Goal: Transaction & Acquisition: Purchase product/service

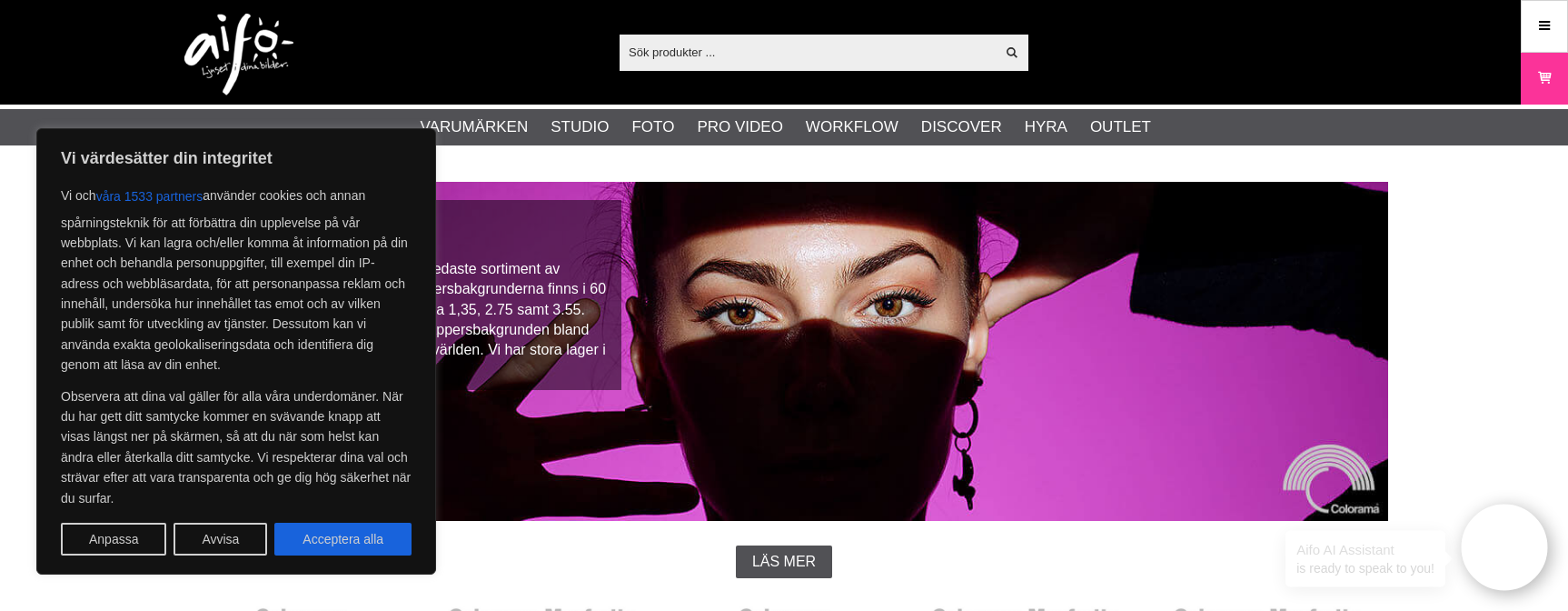
drag, startPoint x: 337, startPoint y: 543, endPoint x: 360, endPoint y: 513, distance: 37.8
click at [337, 543] on button "Acceptera alla" at bounding box center [343, 539] width 138 height 33
checkbox input "true"
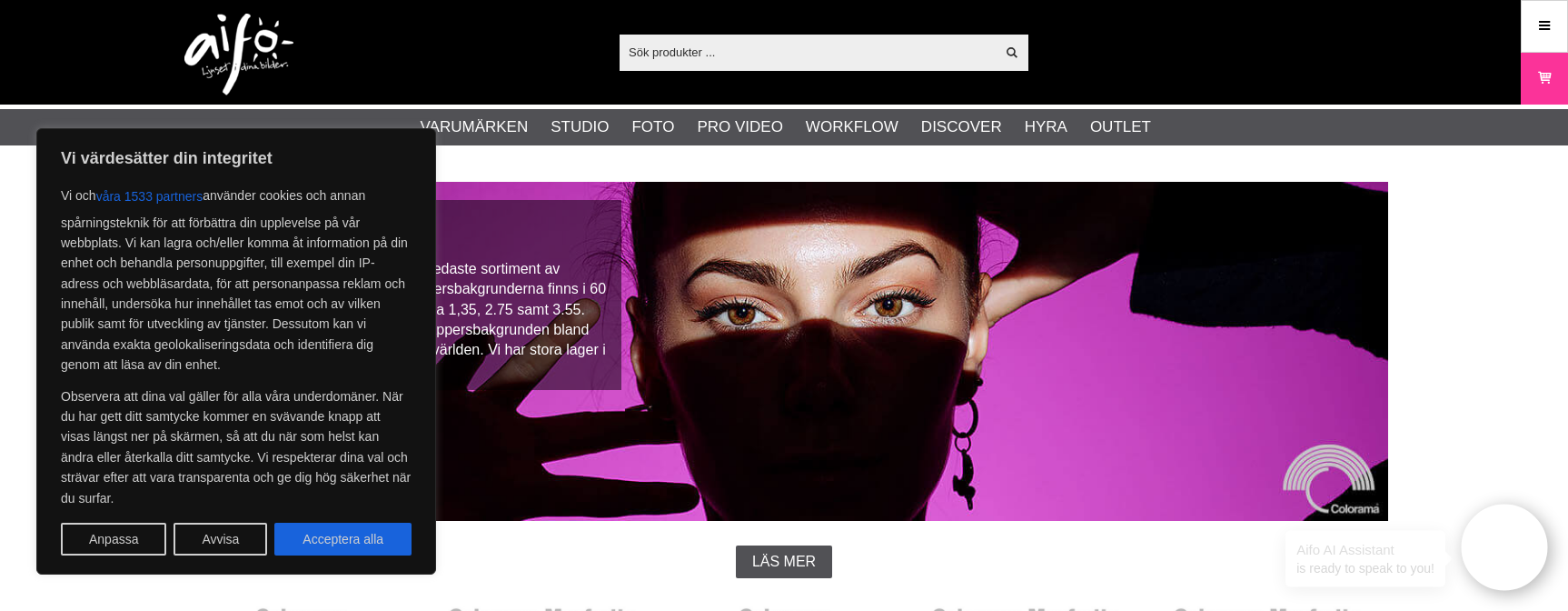
checkbox input "true"
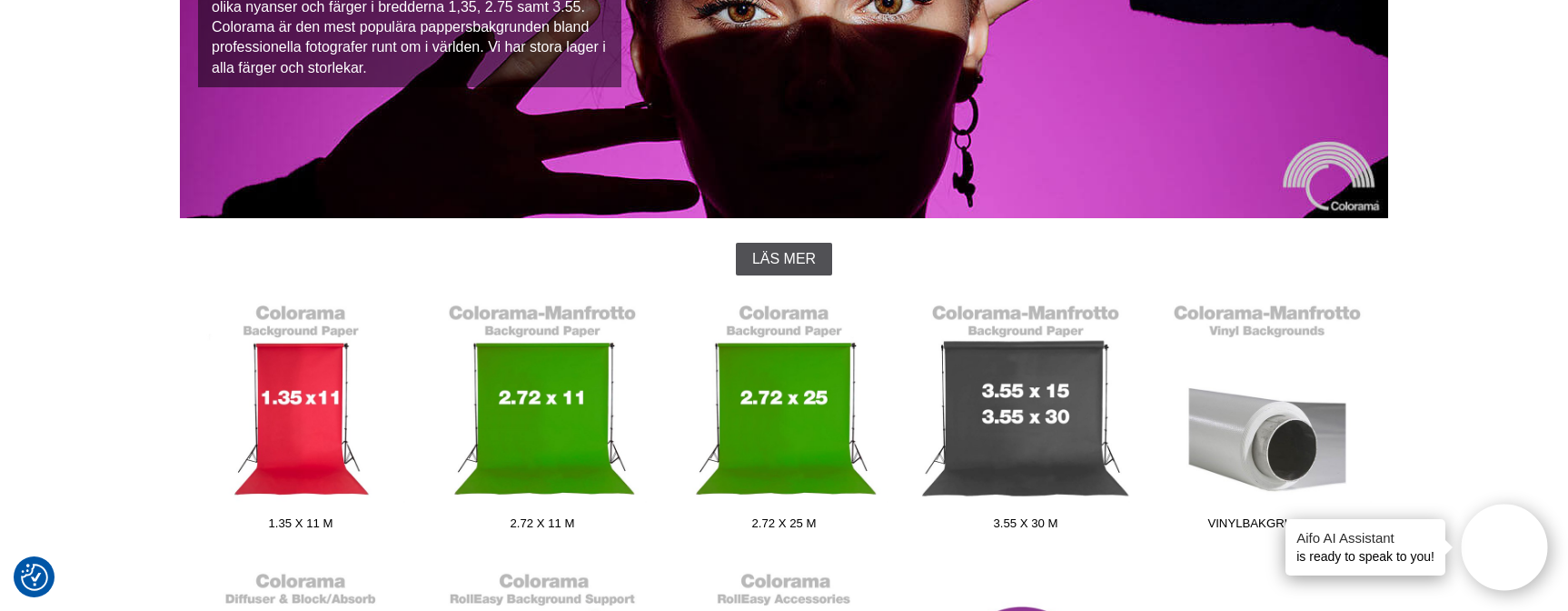
scroll to position [344, 0]
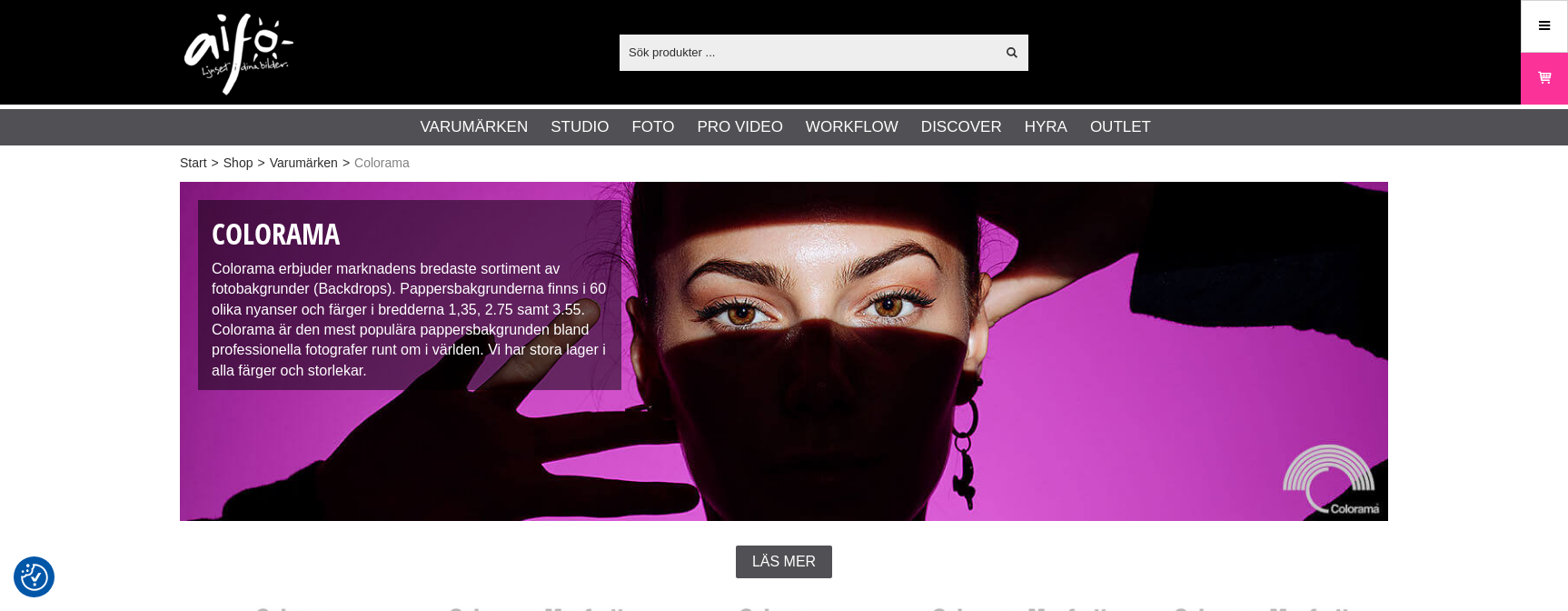
click at [868, 47] on input "text" at bounding box center [806, 51] width 375 height 27
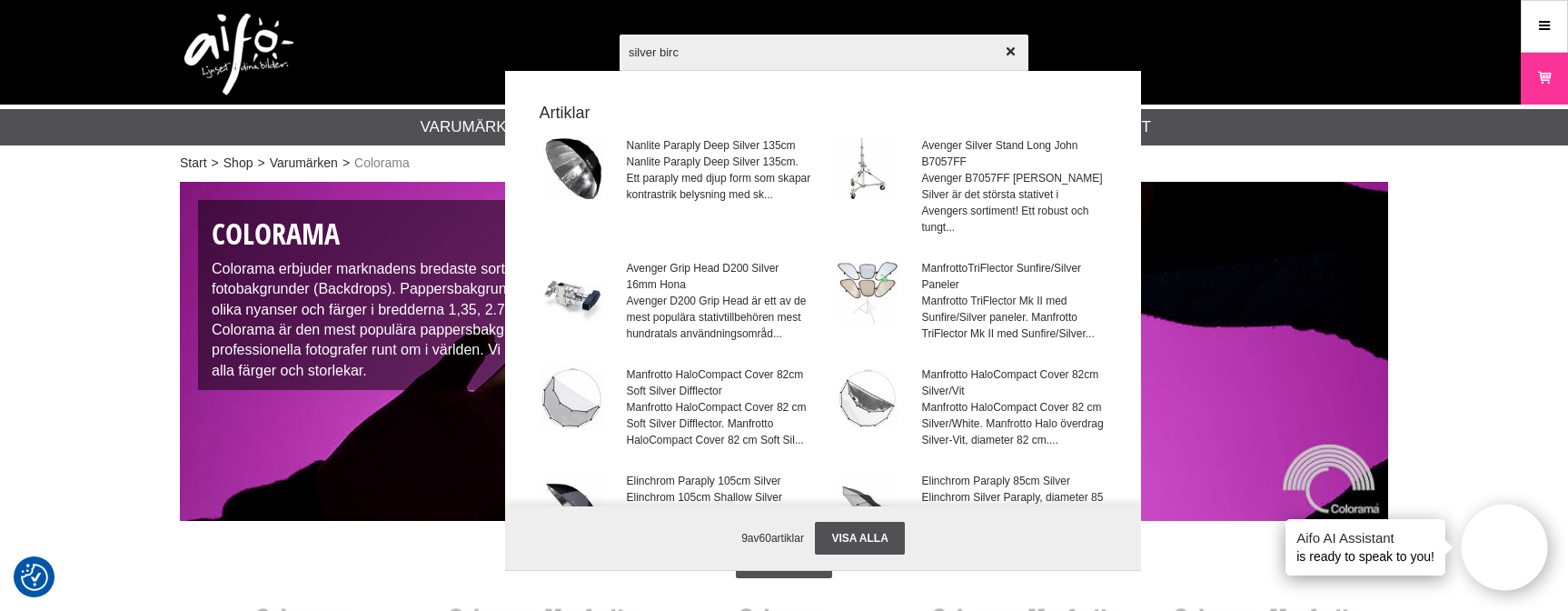
type input "silver birch"
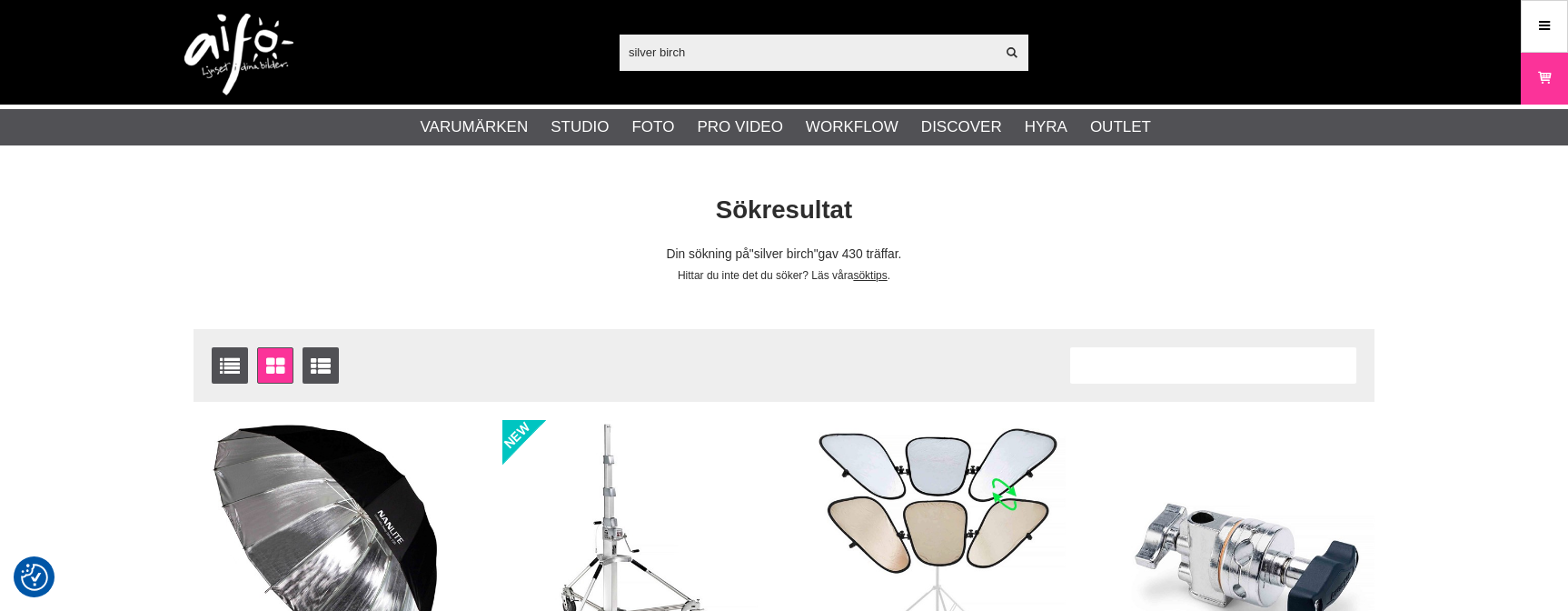
checkbox input "true"
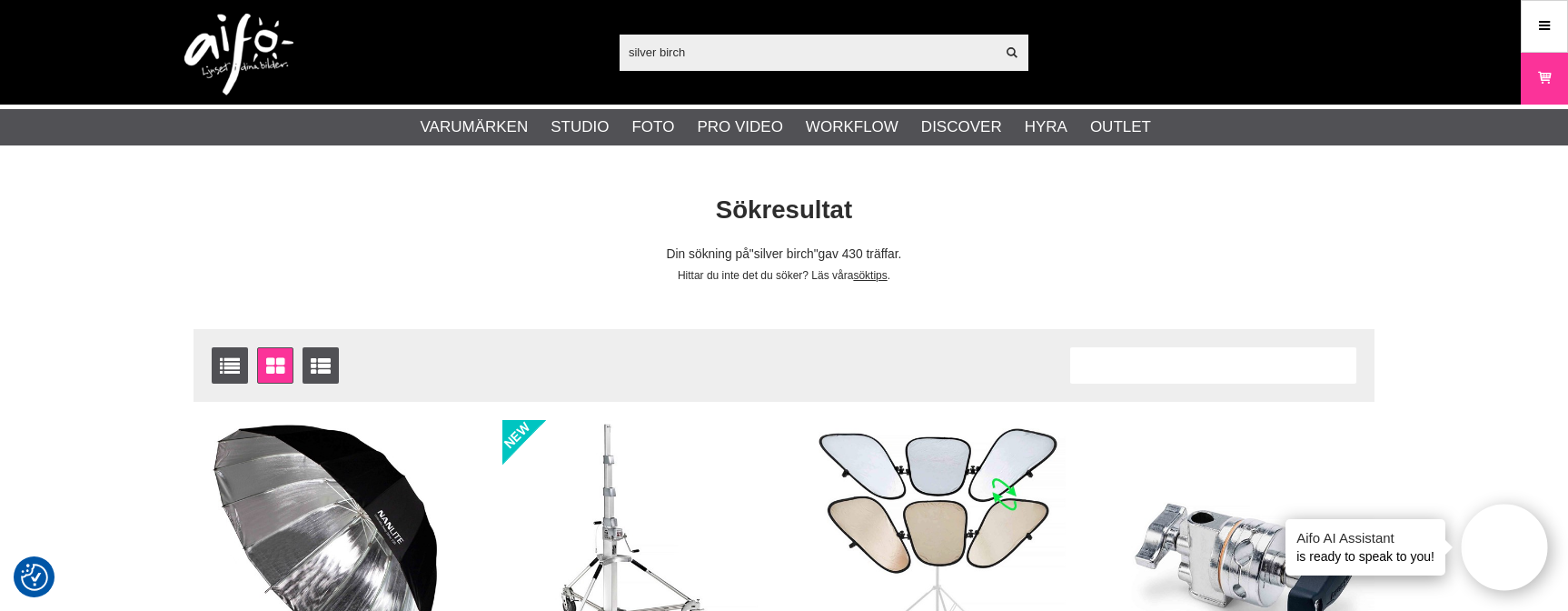
click at [673, 61] on input "silver birch" at bounding box center [806, 51] width 375 height 27
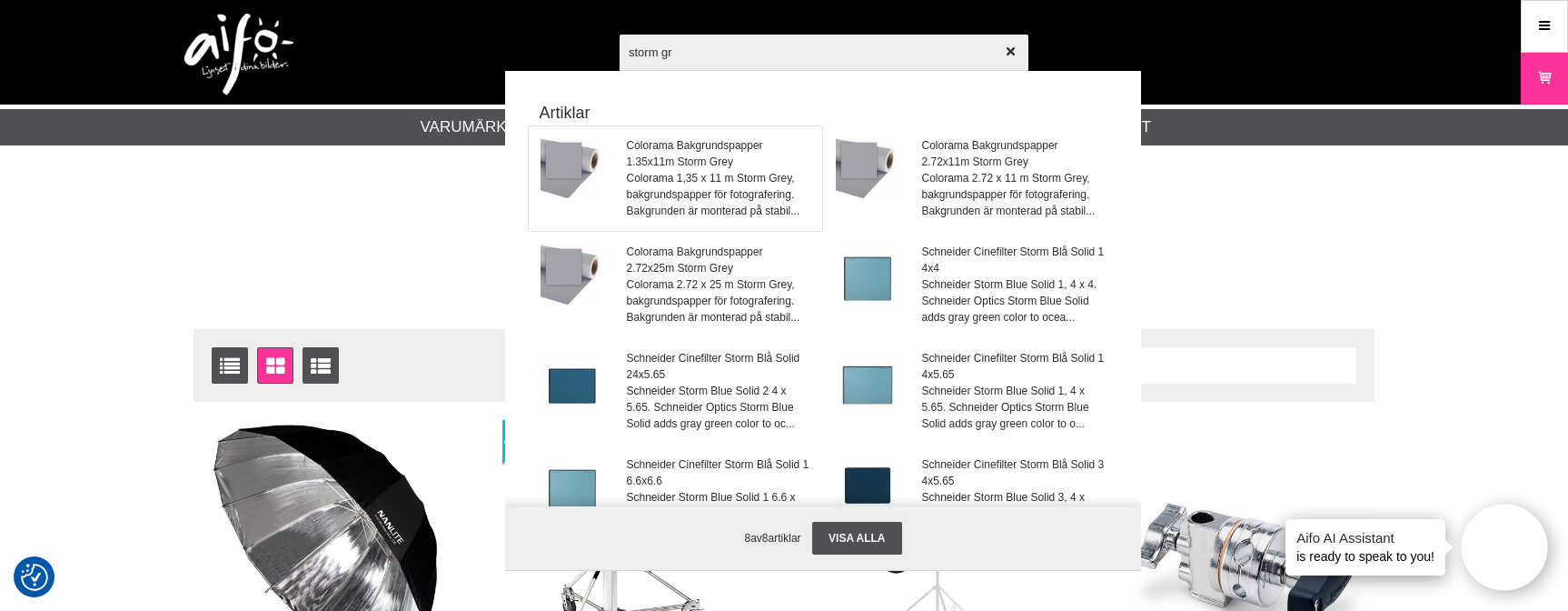
type input "storm gr"
click at [717, 189] on span "Colorama 1,35 x 11 m Storm Grey, bakgrundspapper för fotografering. Bakgrunden …" at bounding box center [719, 194] width 184 height 49
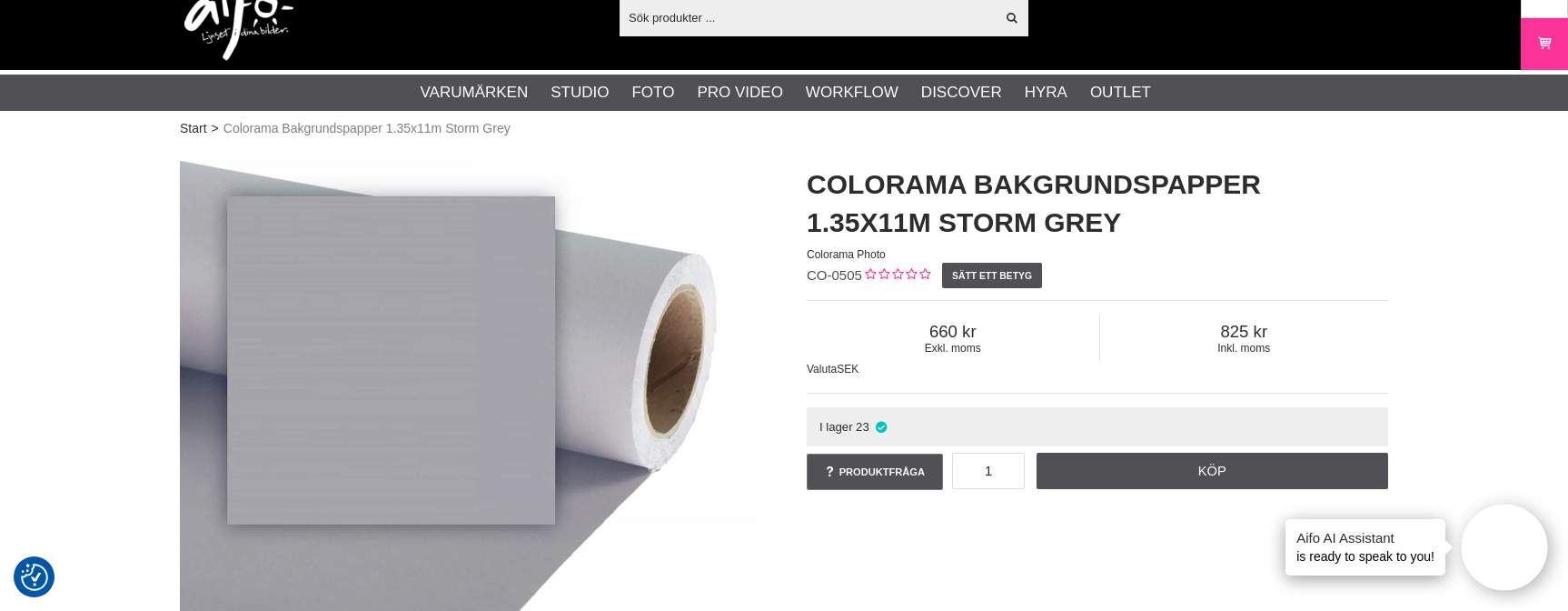
scroll to position [335, 0]
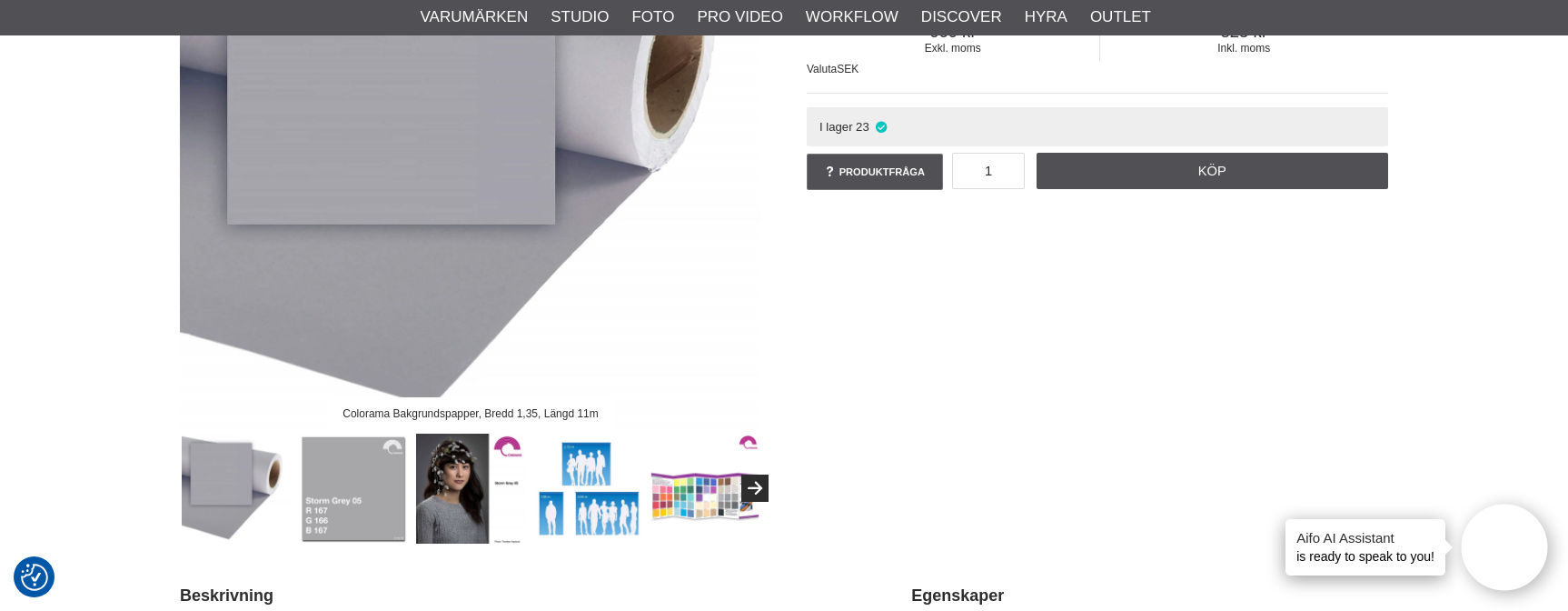
click at [339, 492] on img at bounding box center [353, 488] width 110 height 110
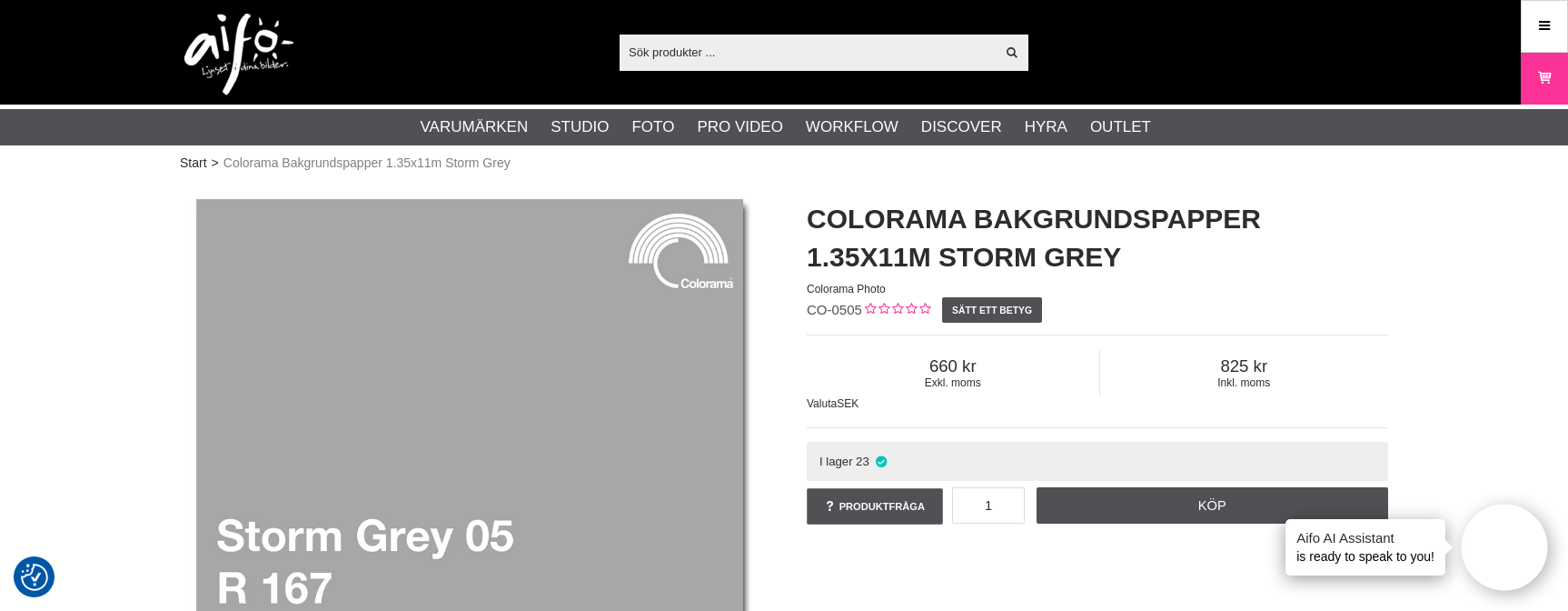
scroll to position [0, 0]
click at [1384, 224] on h1 "Colorama Bakgrundspapper 1.35x11m Storm Grey" at bounding box center [1097, 238] width 581 height 77
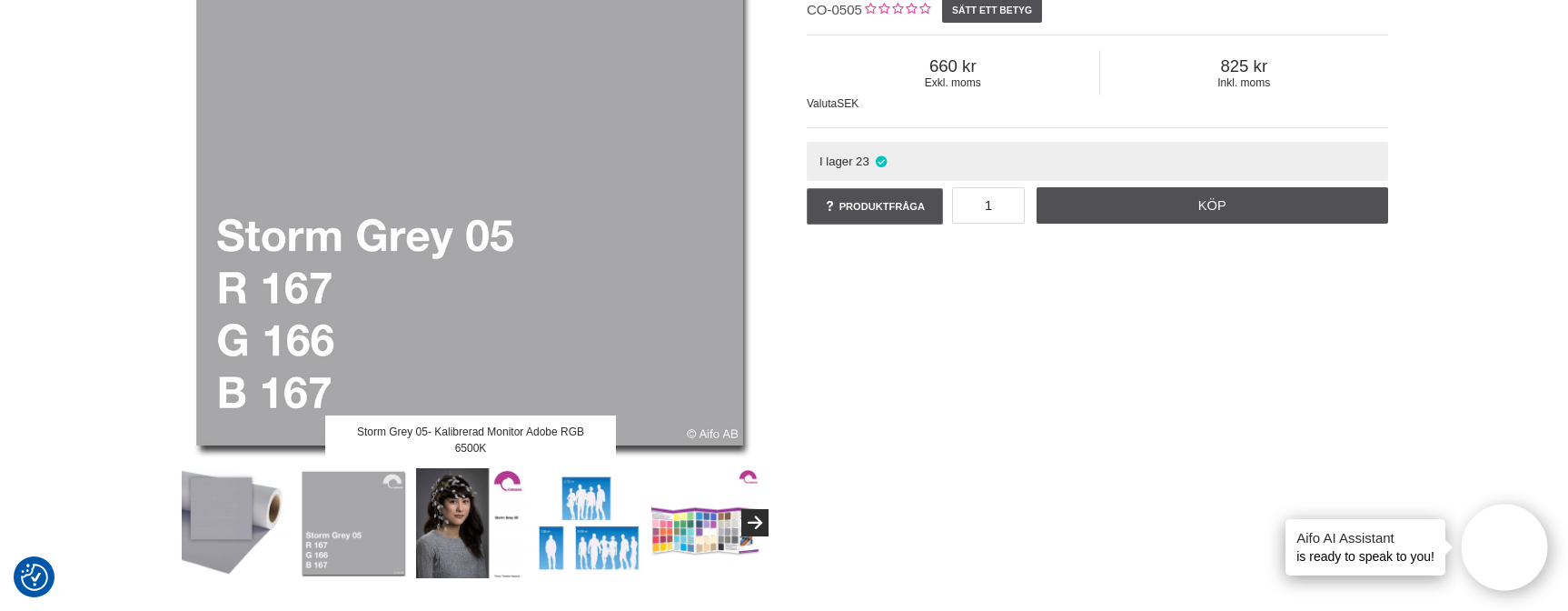
scroll to position [67, 0]
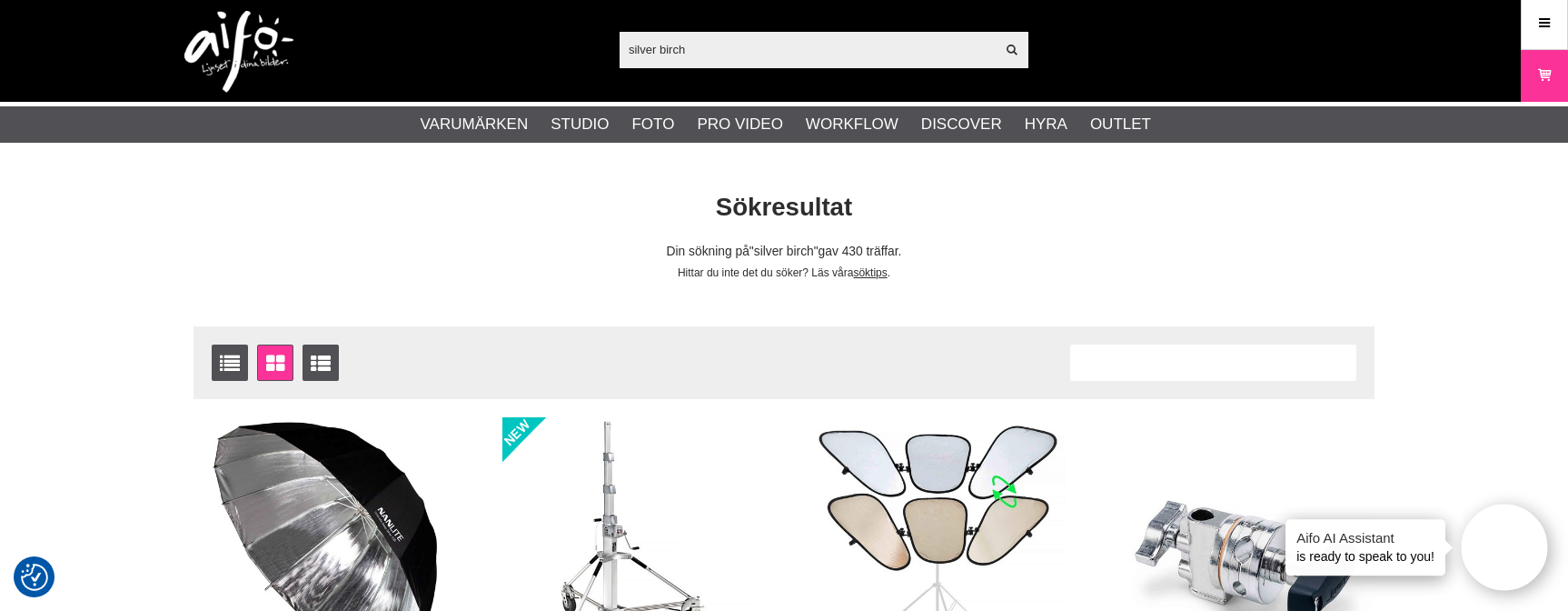
scroll to position [4, 0]
